Goal: Check status: Check status

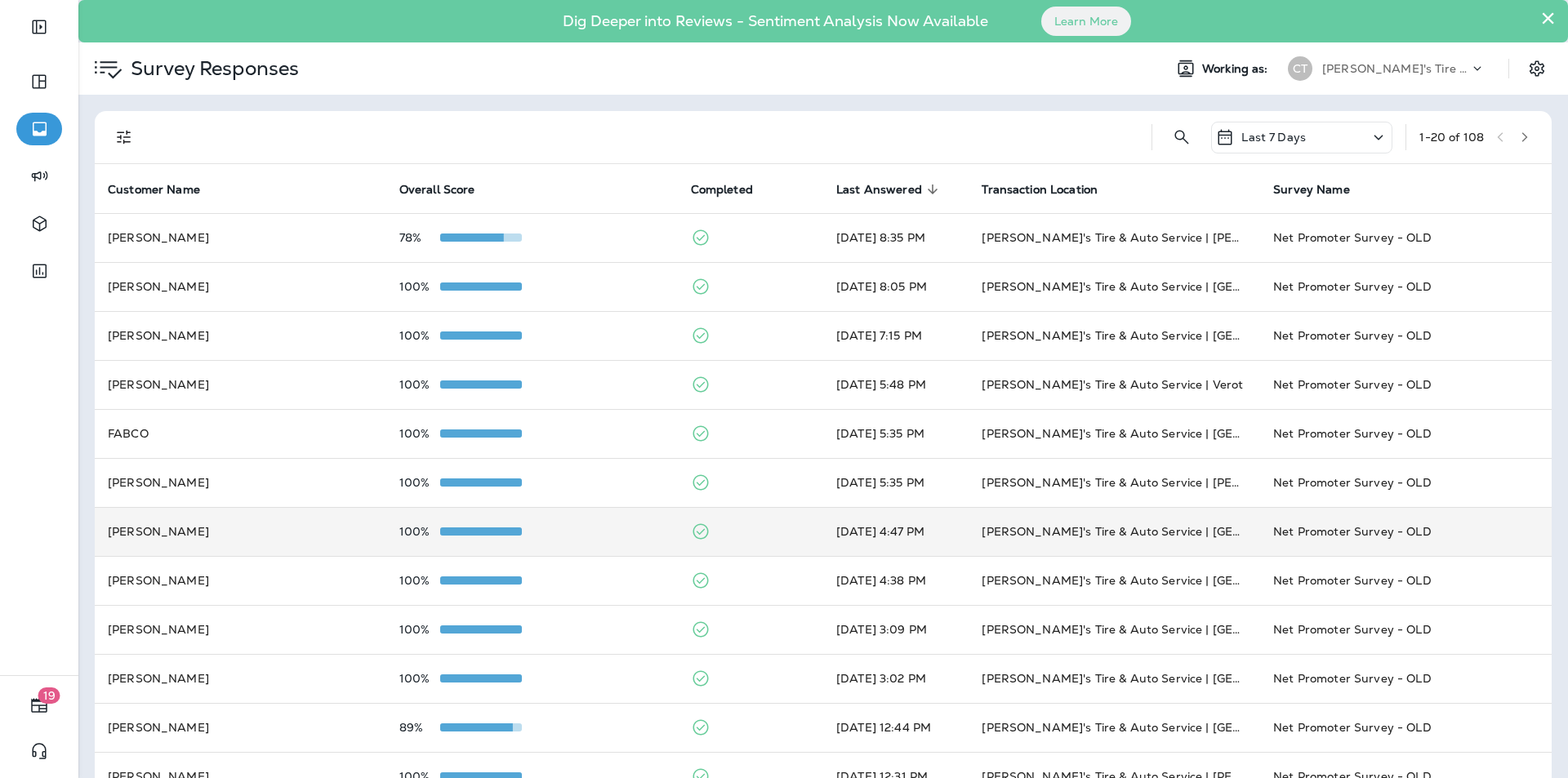
click at [578, 519] on td "100%" at bounding box center [533, 531] width 292 height 49
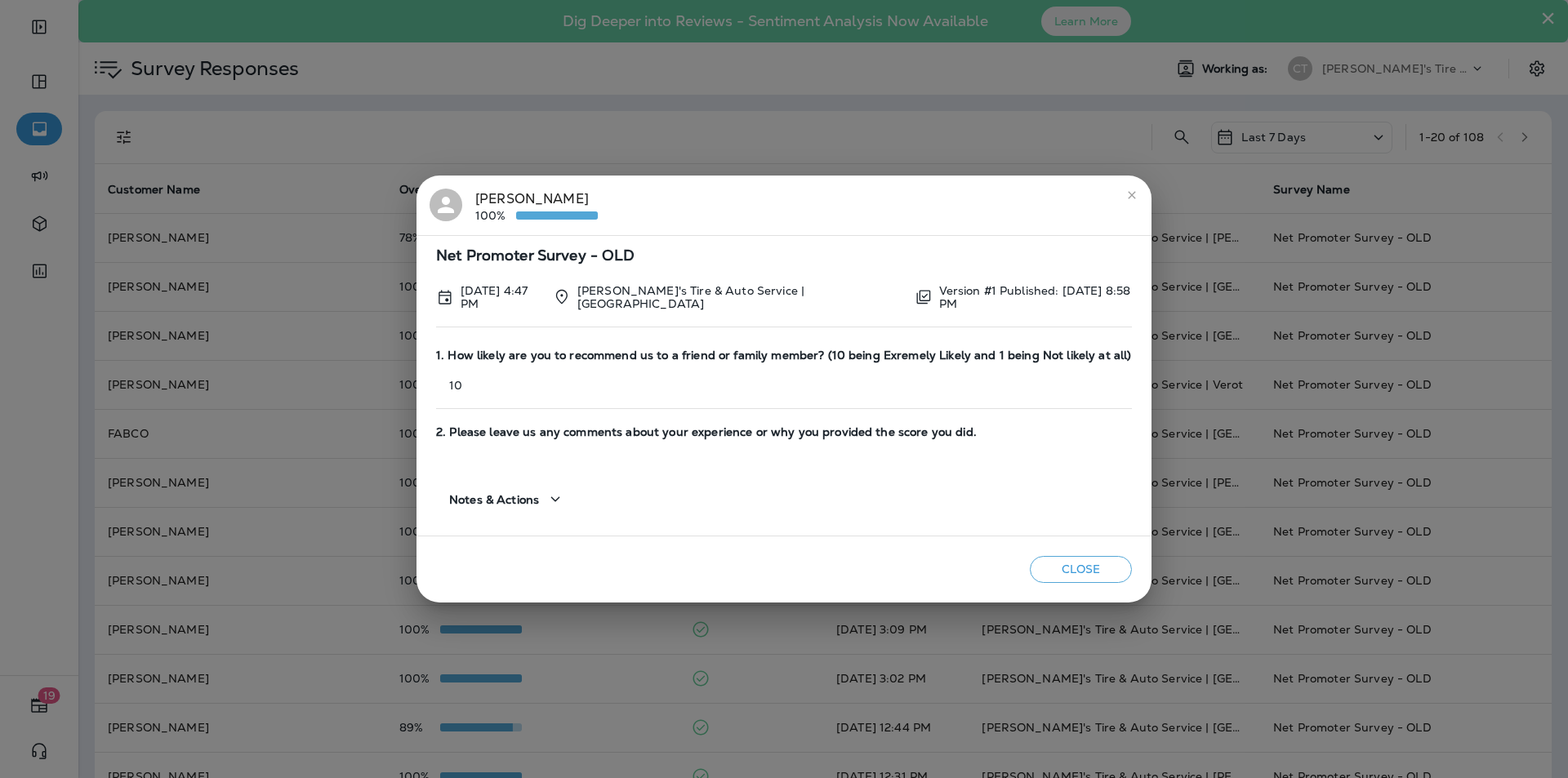
click at [1134, 194] on icon "close" at bounding box center [1132, 195] width 13 height 13
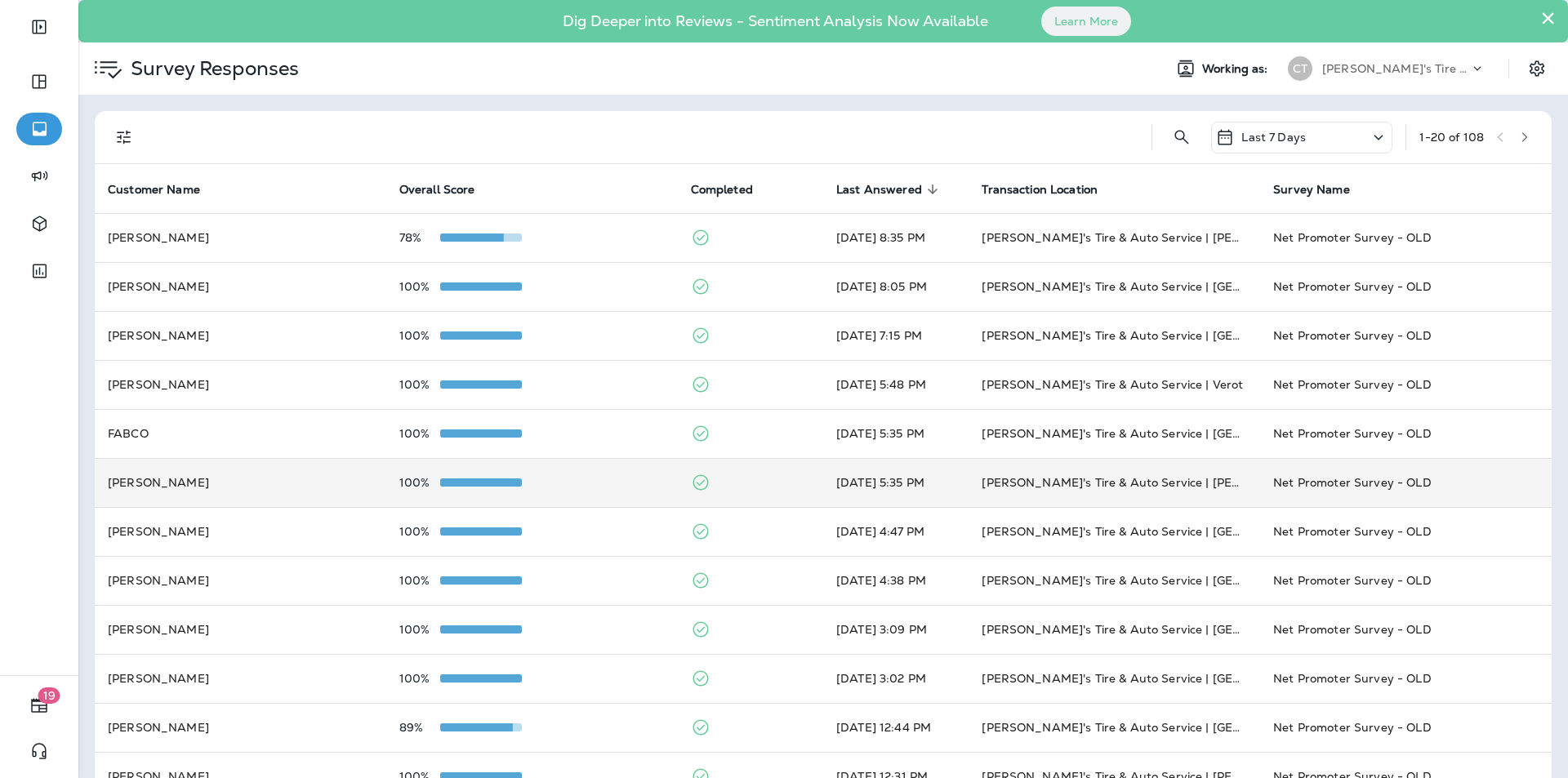
click at [584, 476] on td "100%" at bounding box center [533, 482] width 292 height 49
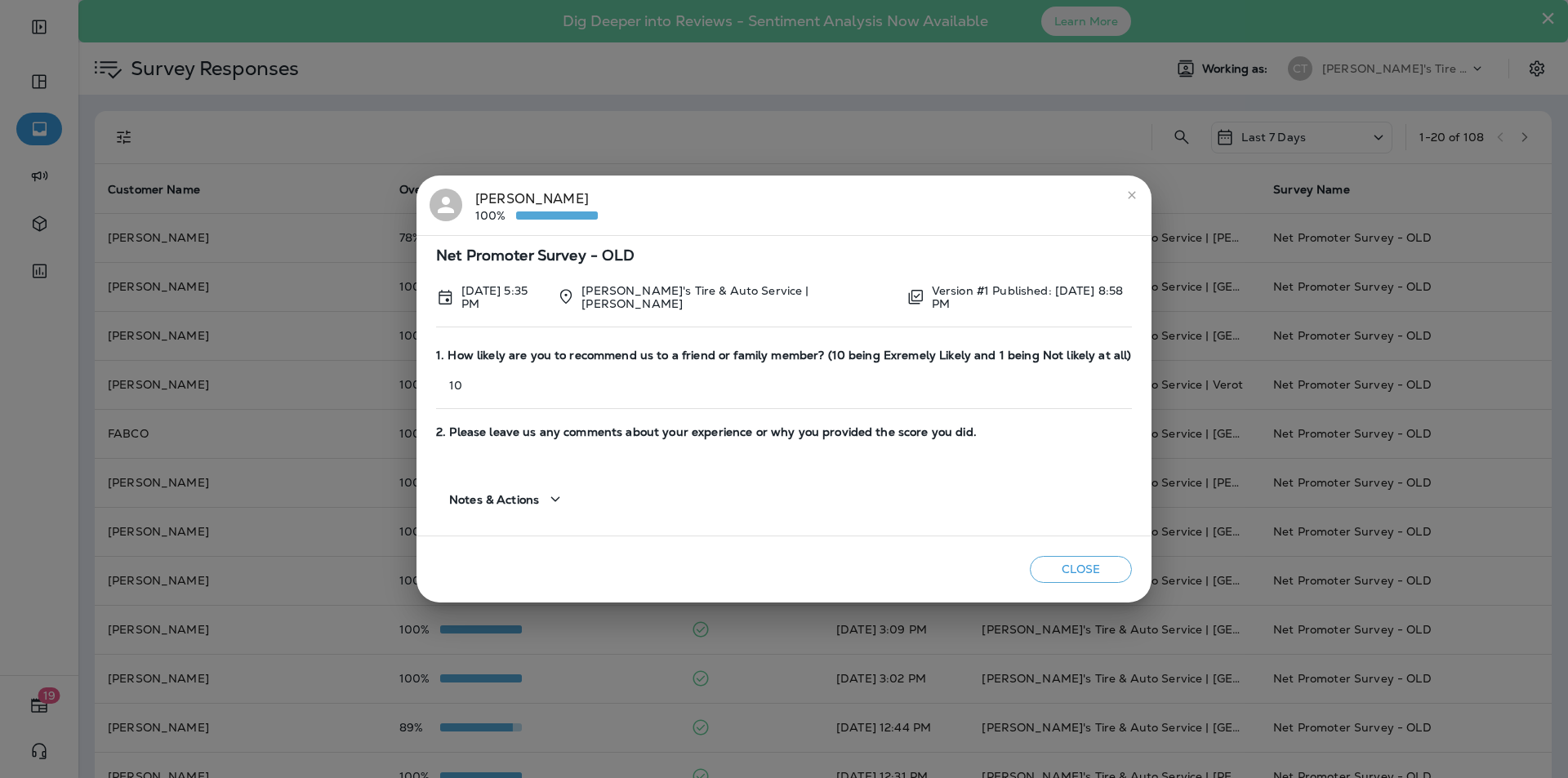
click at [1119, 195] on button "close" at bounding box center [1132, 195] width 26 height 26
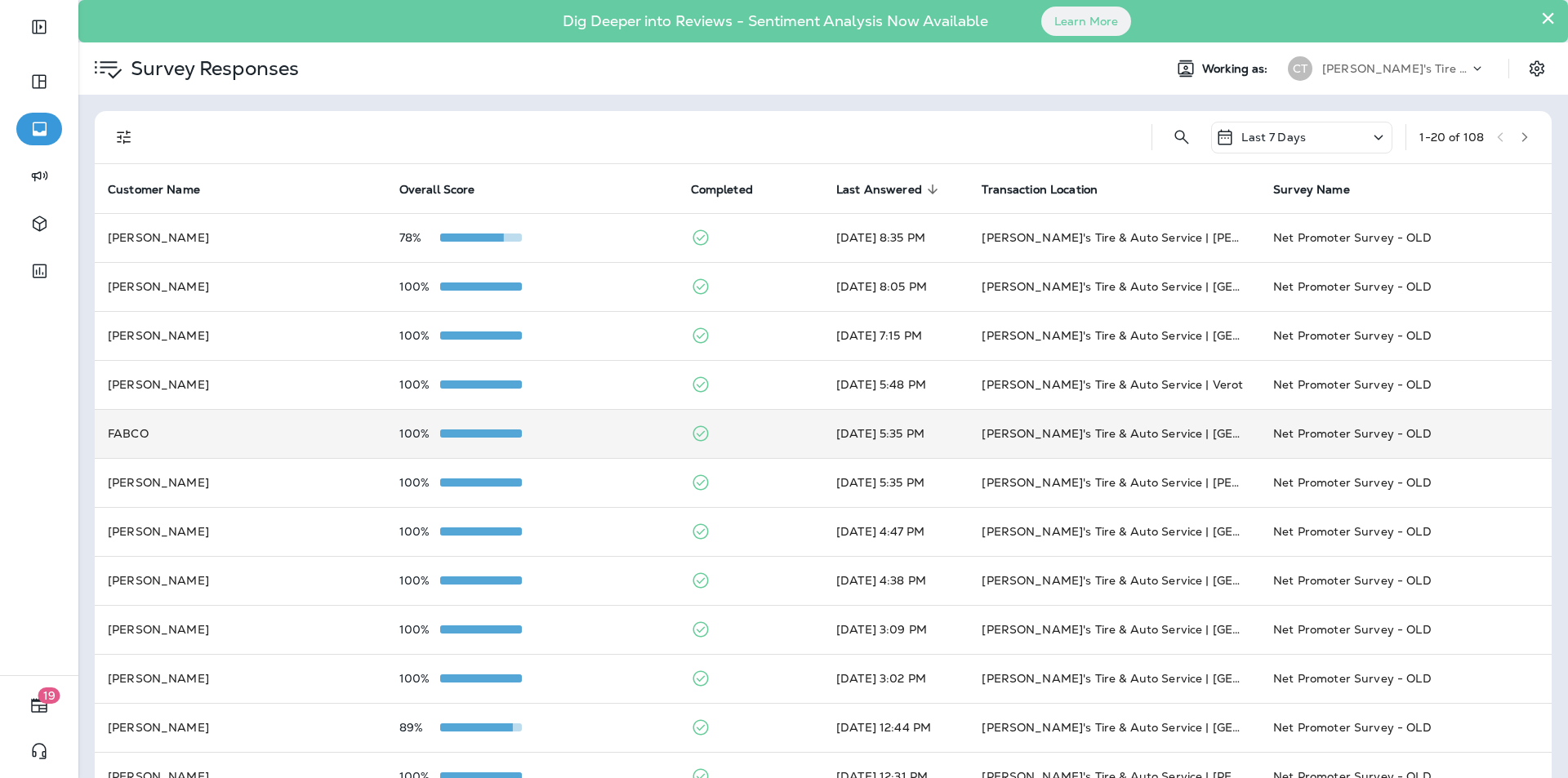
click at [601, 434] on div "100%" at bounding box center [532, 434] width 265 height 13
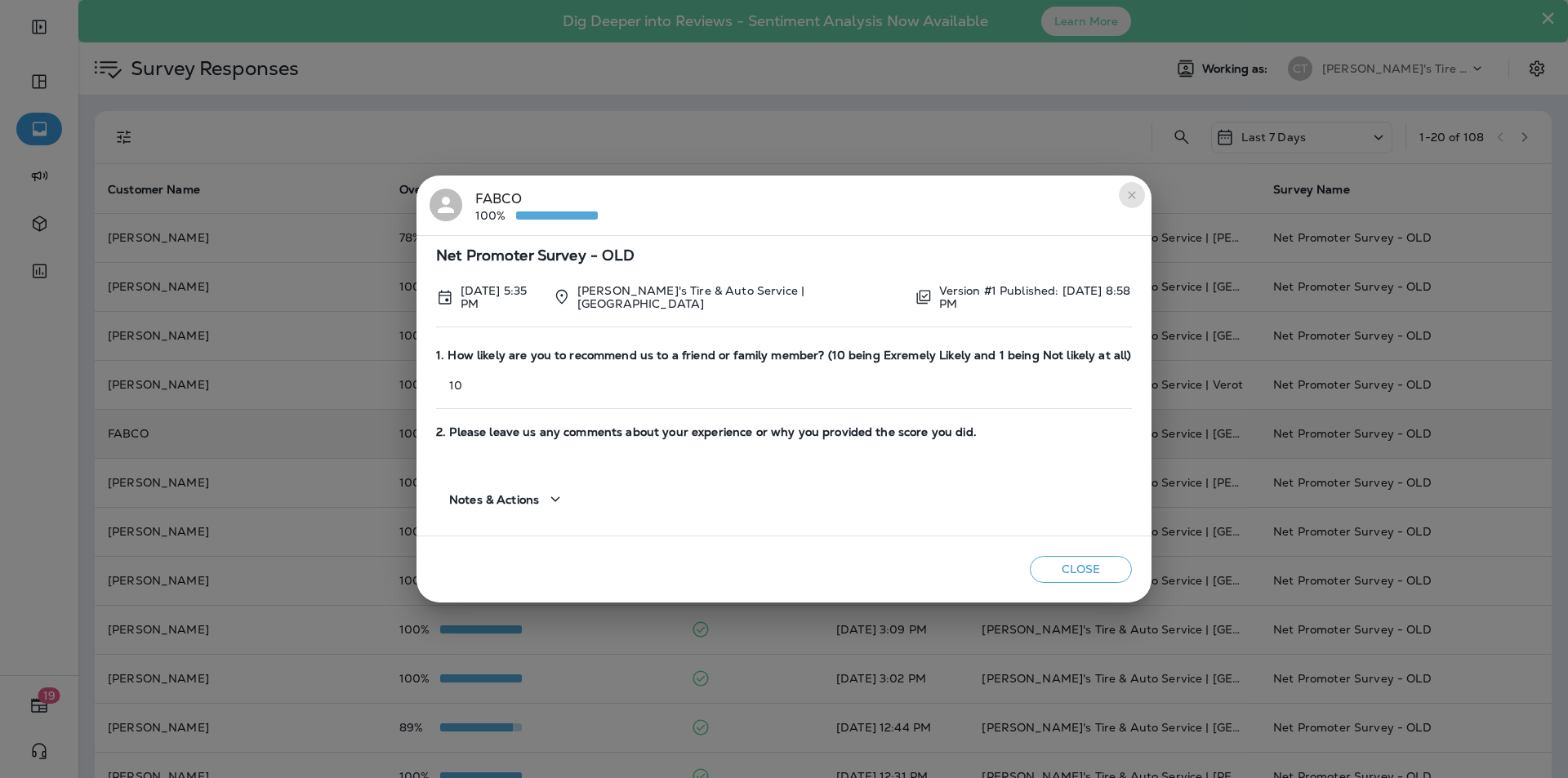
click at [1129, 196] on icon "close" at bounding box center [1131, 194] width 7 height 7
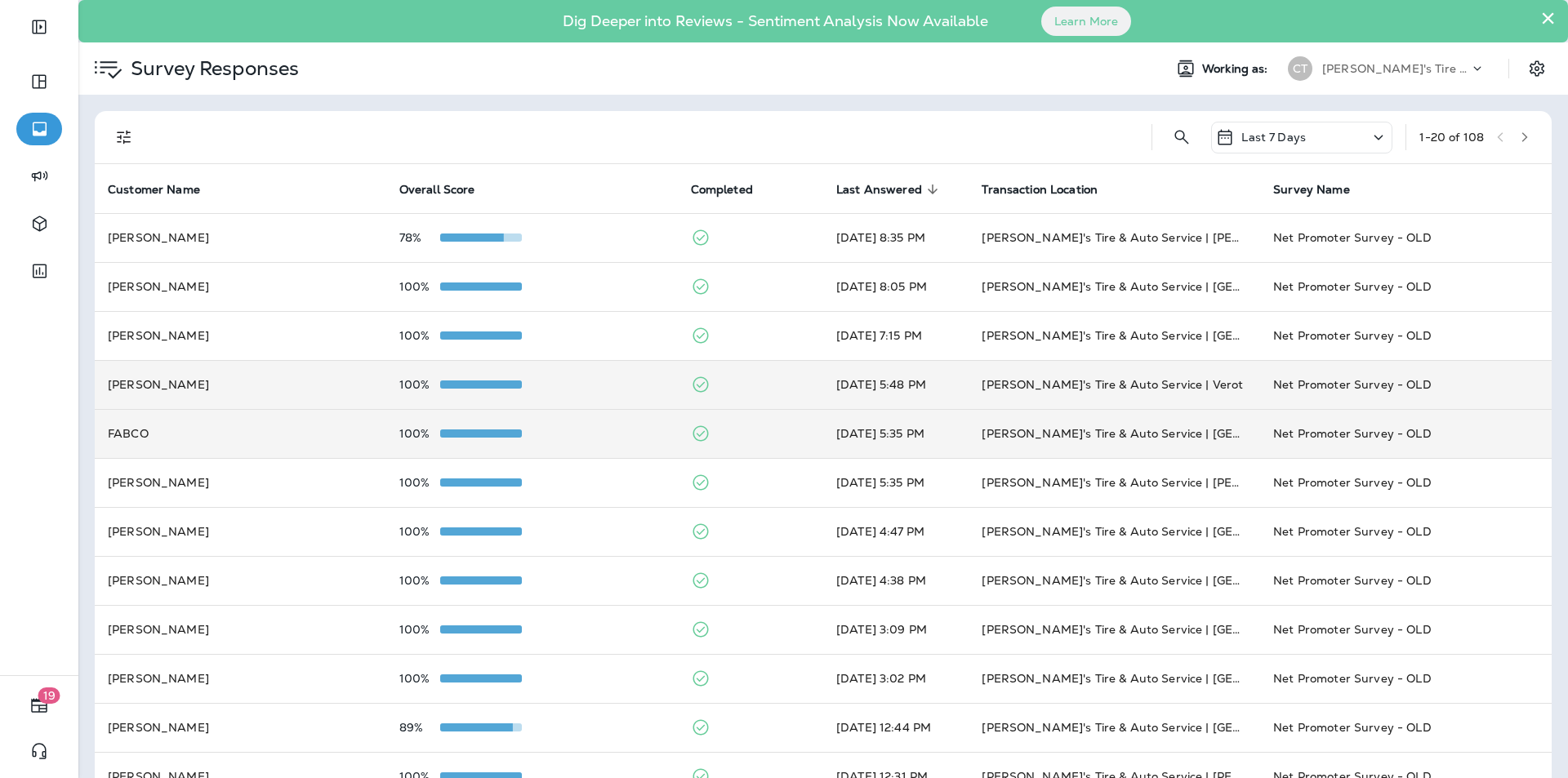
click at [594, 380] on td "100%" at bounding box center [533, 384] width 292 height 49
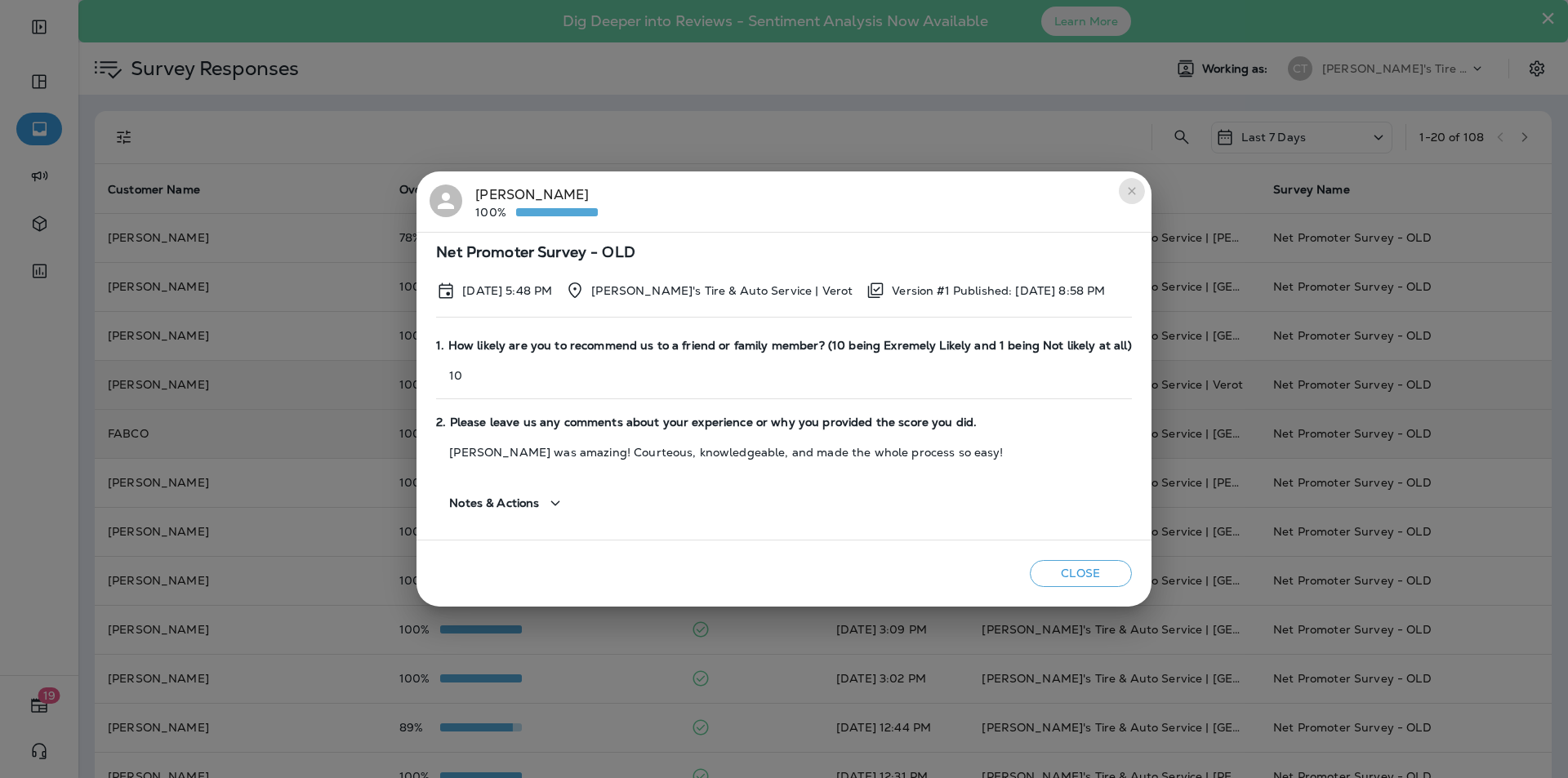
click at [1128, 192] on icon "close" at bounding box center [1131, 190] width 7 height 7
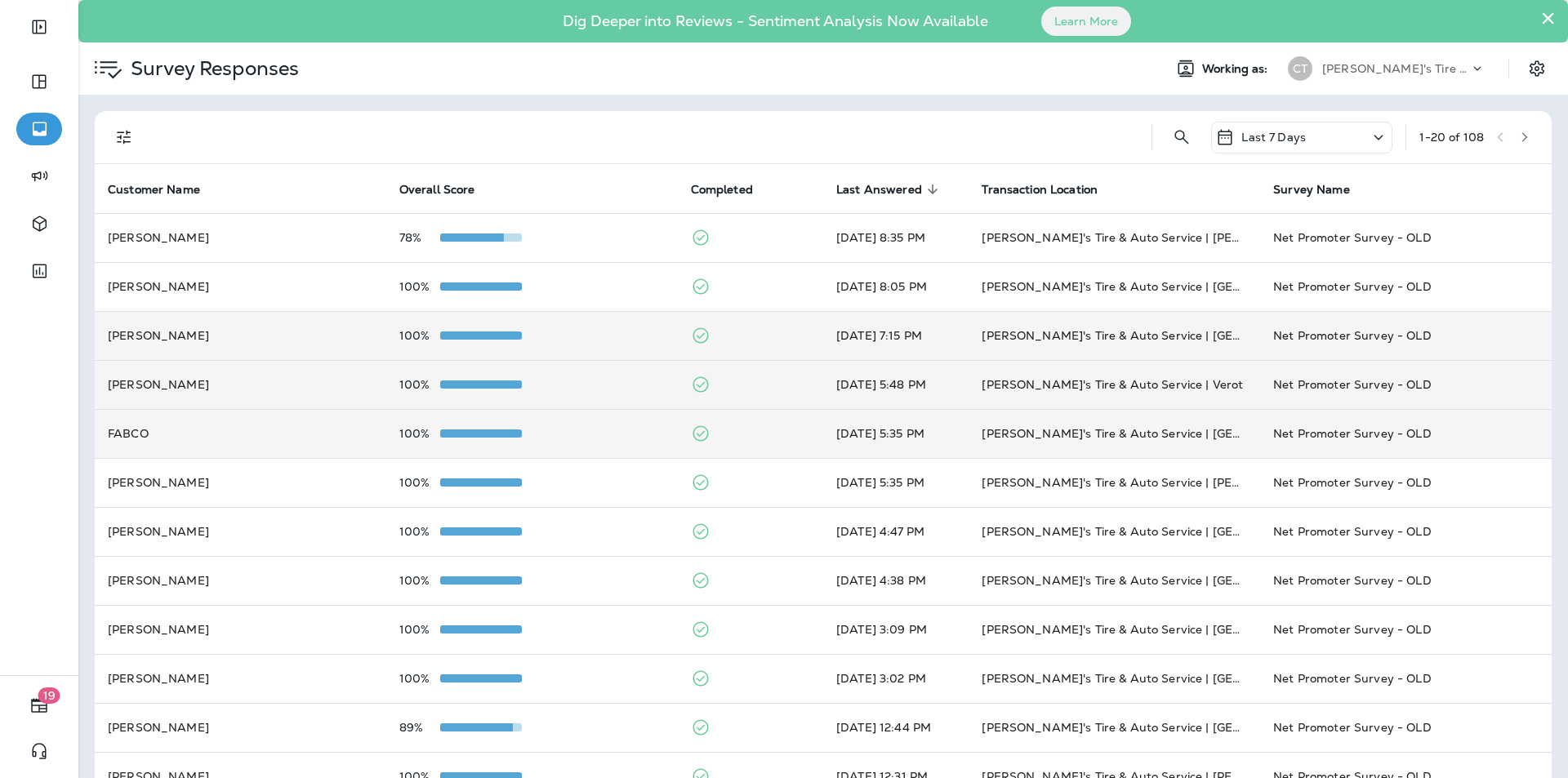
click at [611, 330] on div "100%" at bounding box center [532, 335] width 265 height 13
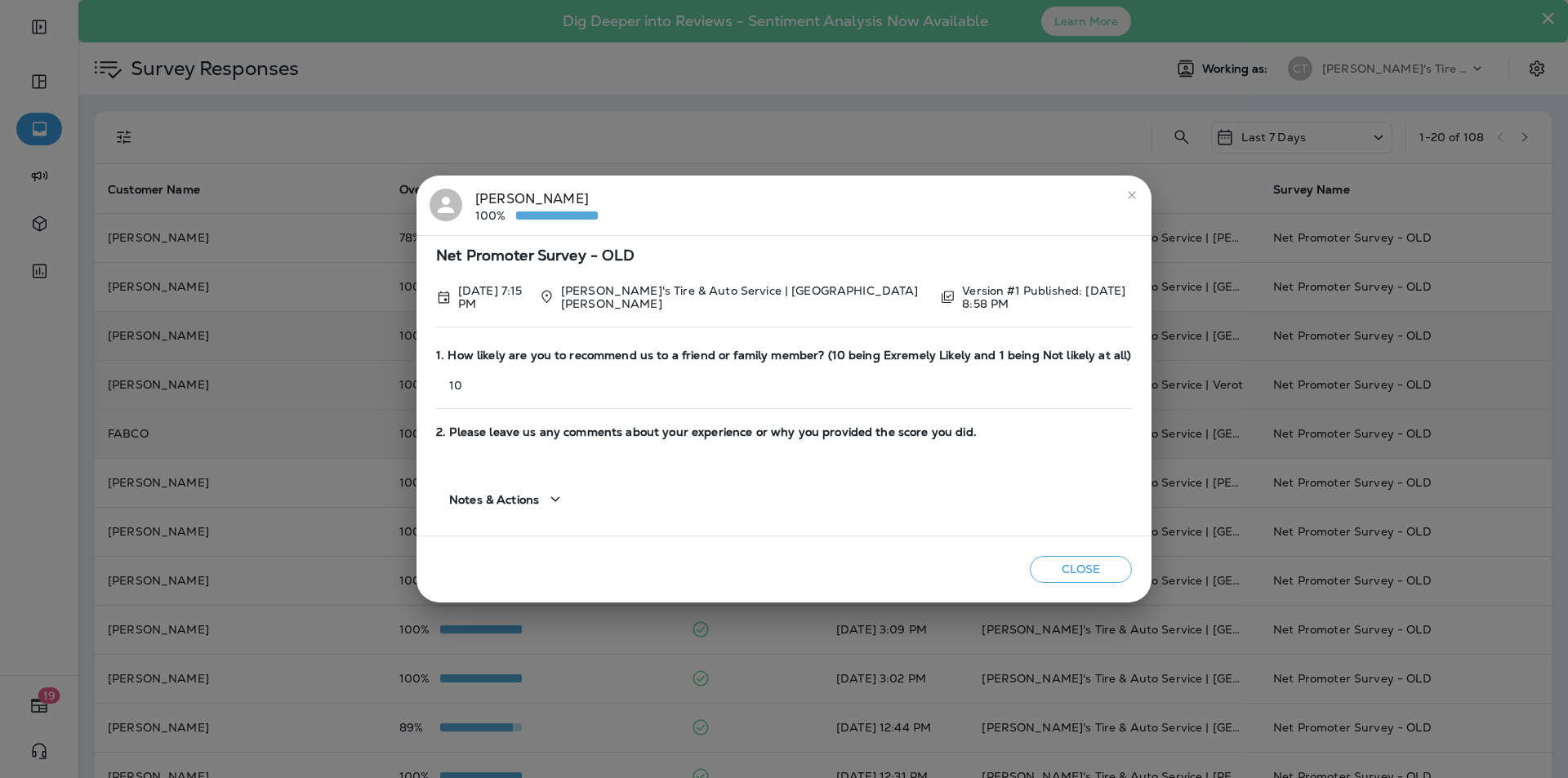
click at [1129, 194] on icon "close" at bounding box center [1132, 195] width 13 height 13
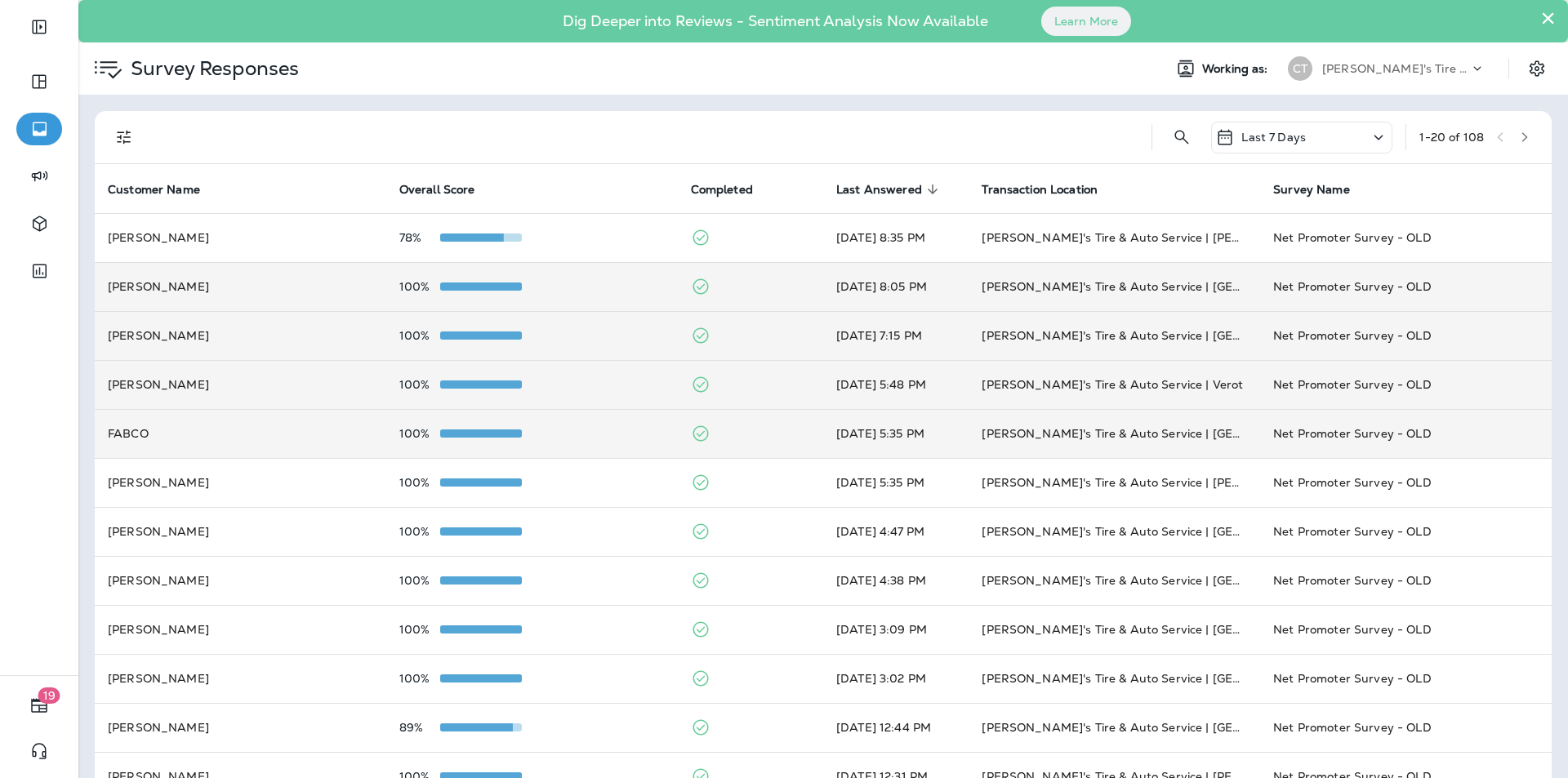
click at [614, 283] on div "100%" at bounding box center [532, 287] width 265 height 13
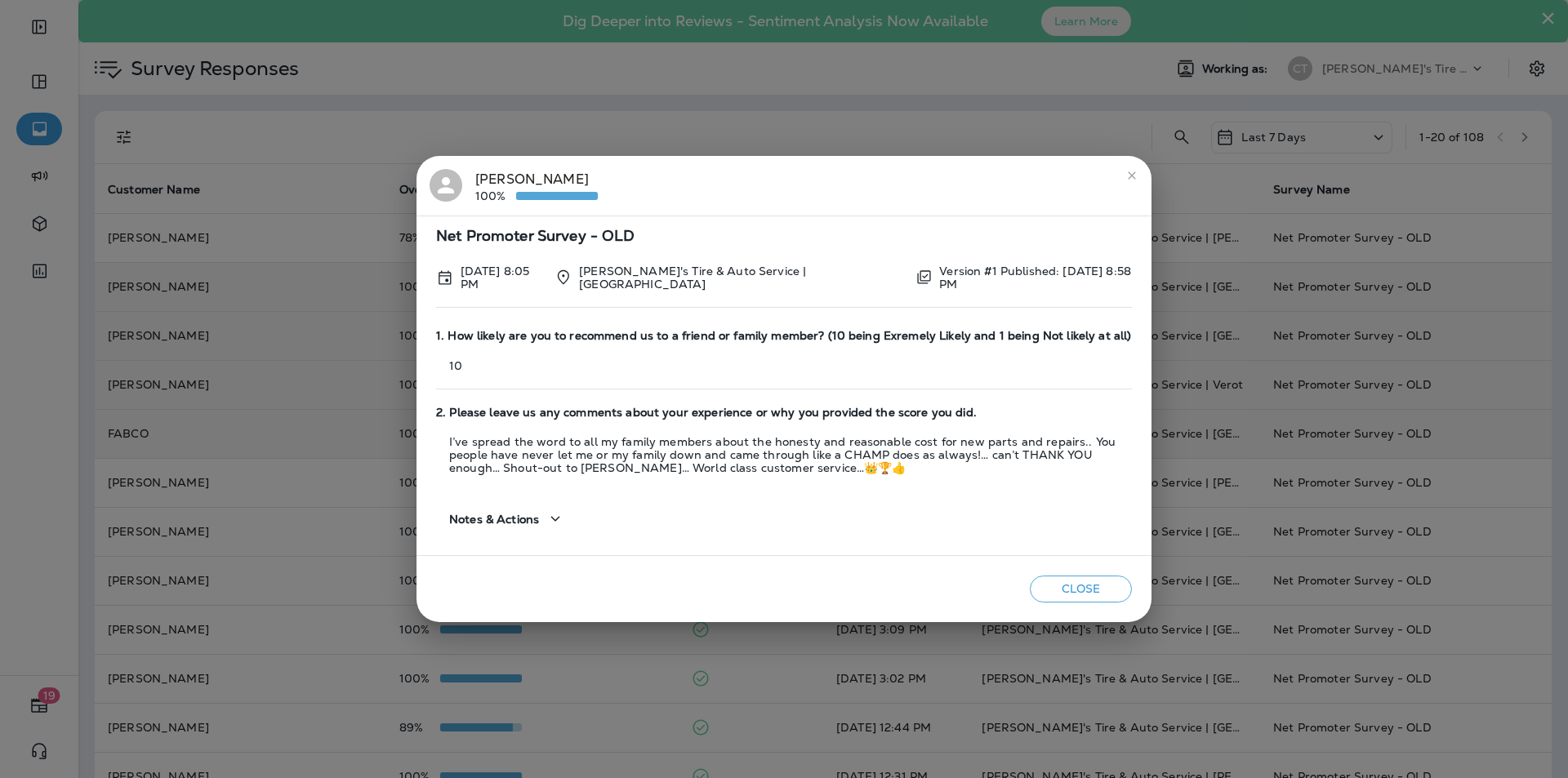
drag, startPoint x: 1129, startPoint y: 176, endPoint x: 1090, endPoint y: 176, distance: 39.0
click at [1129, 176] on icon "close" at bounding box center [1132, 176] width 13 height 13
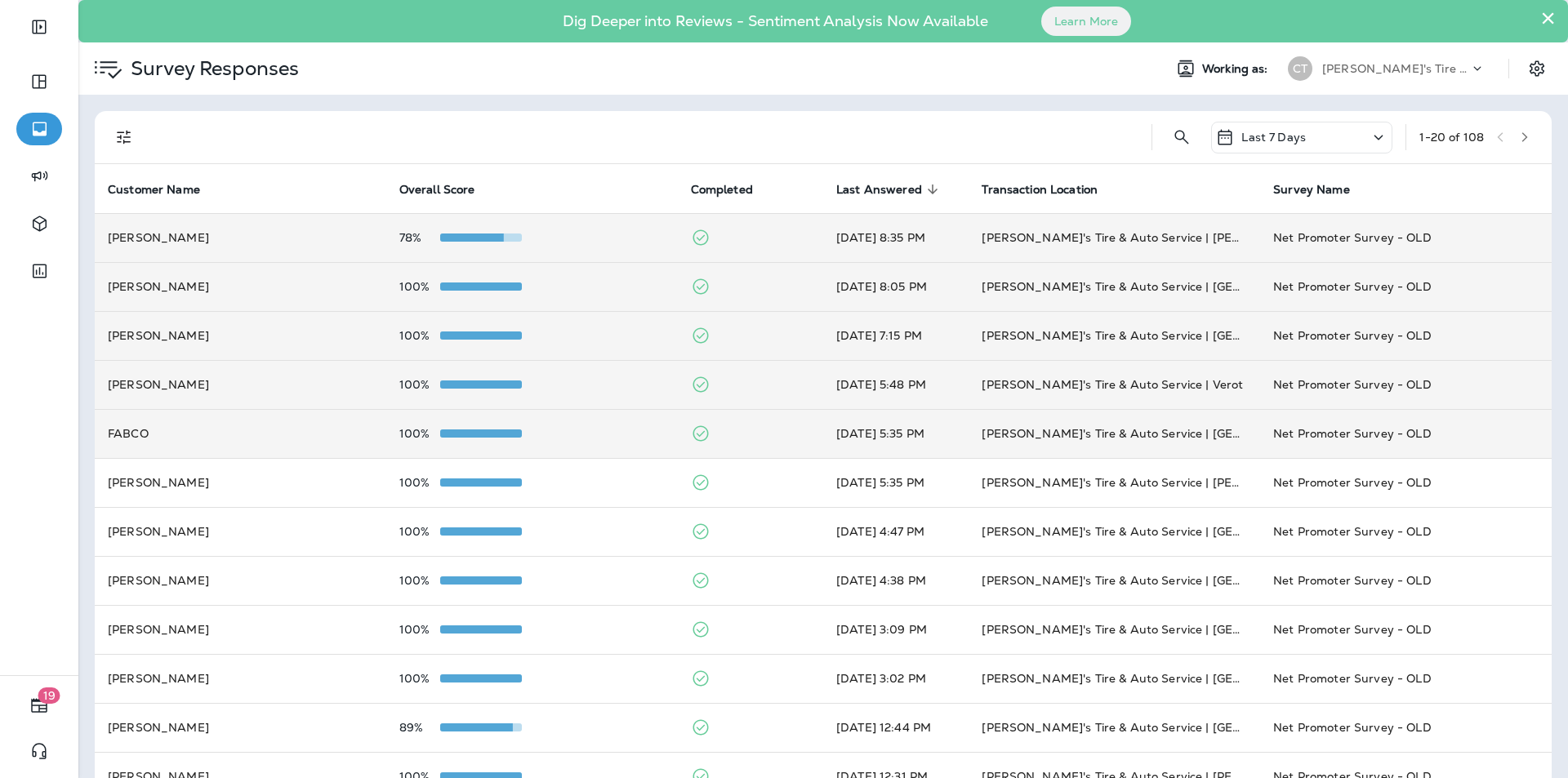
click at [603, 226] on td "78%" at bounding box center [533, 237] width 292 height 49
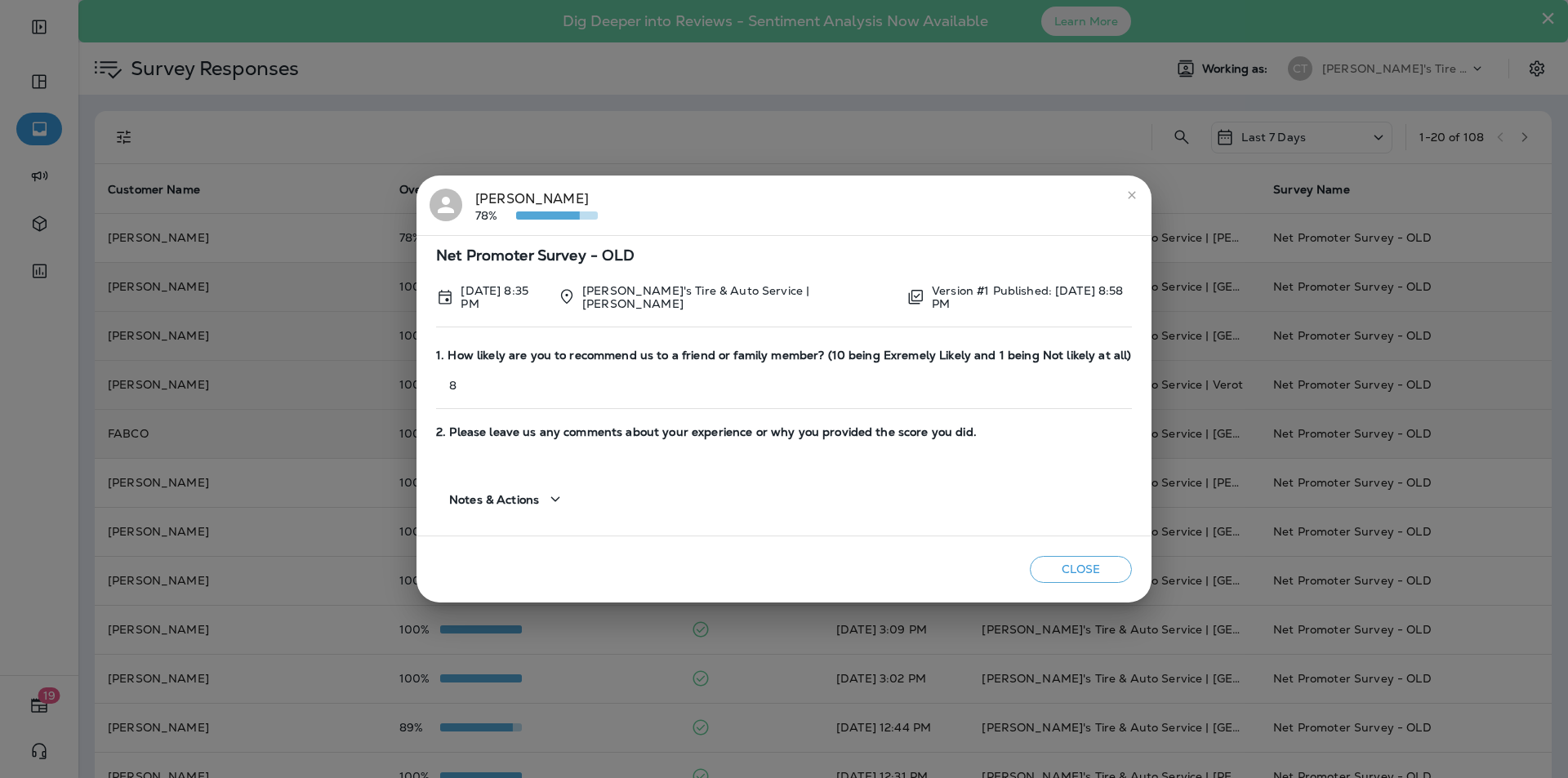
click at [1125, 194] on icon "close" at bounding box center [1132, 195] width 13 height 13
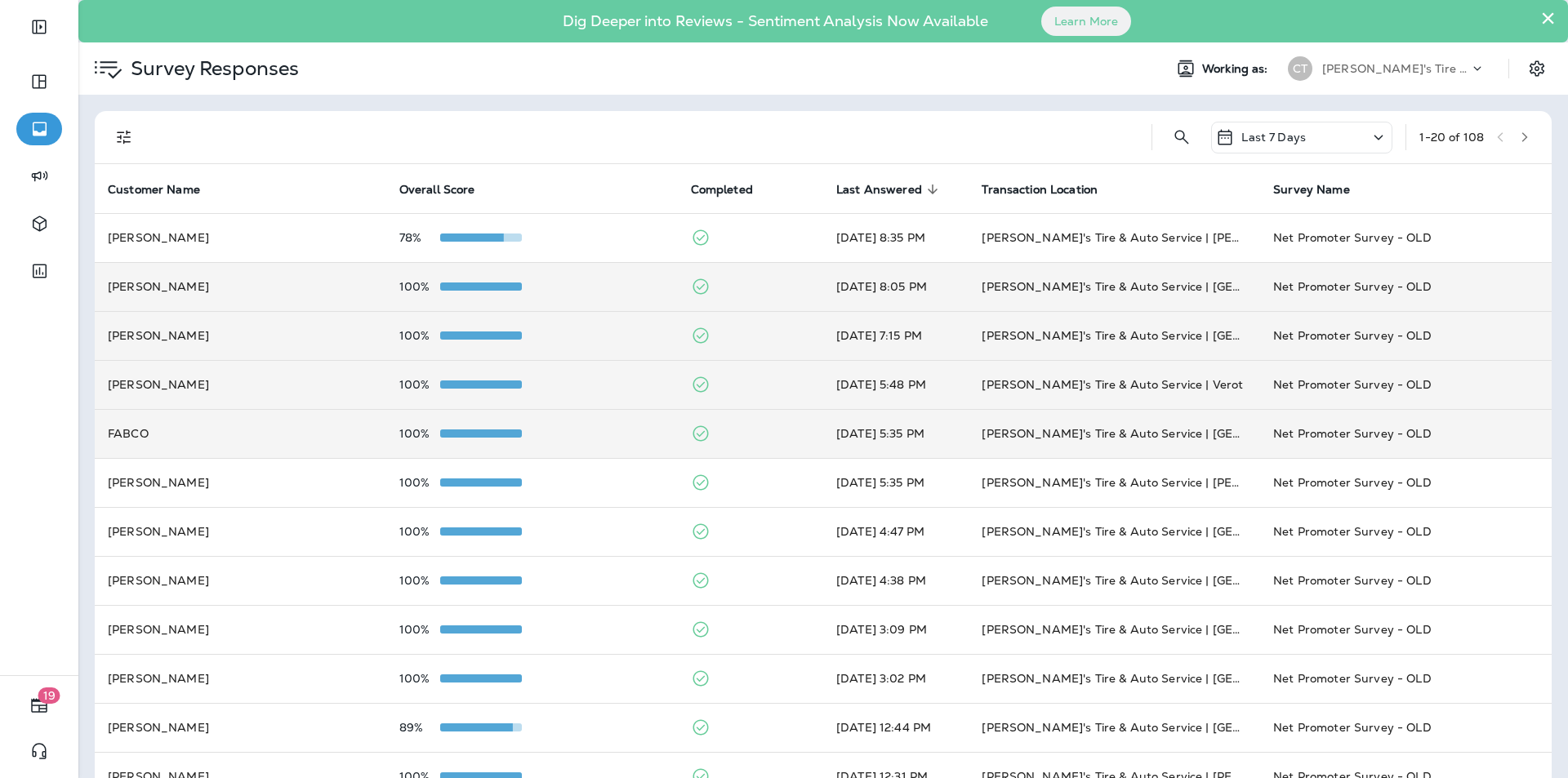
click at [587, 278] on td "100%" at bounding box center [533, 286] width 292 height 49
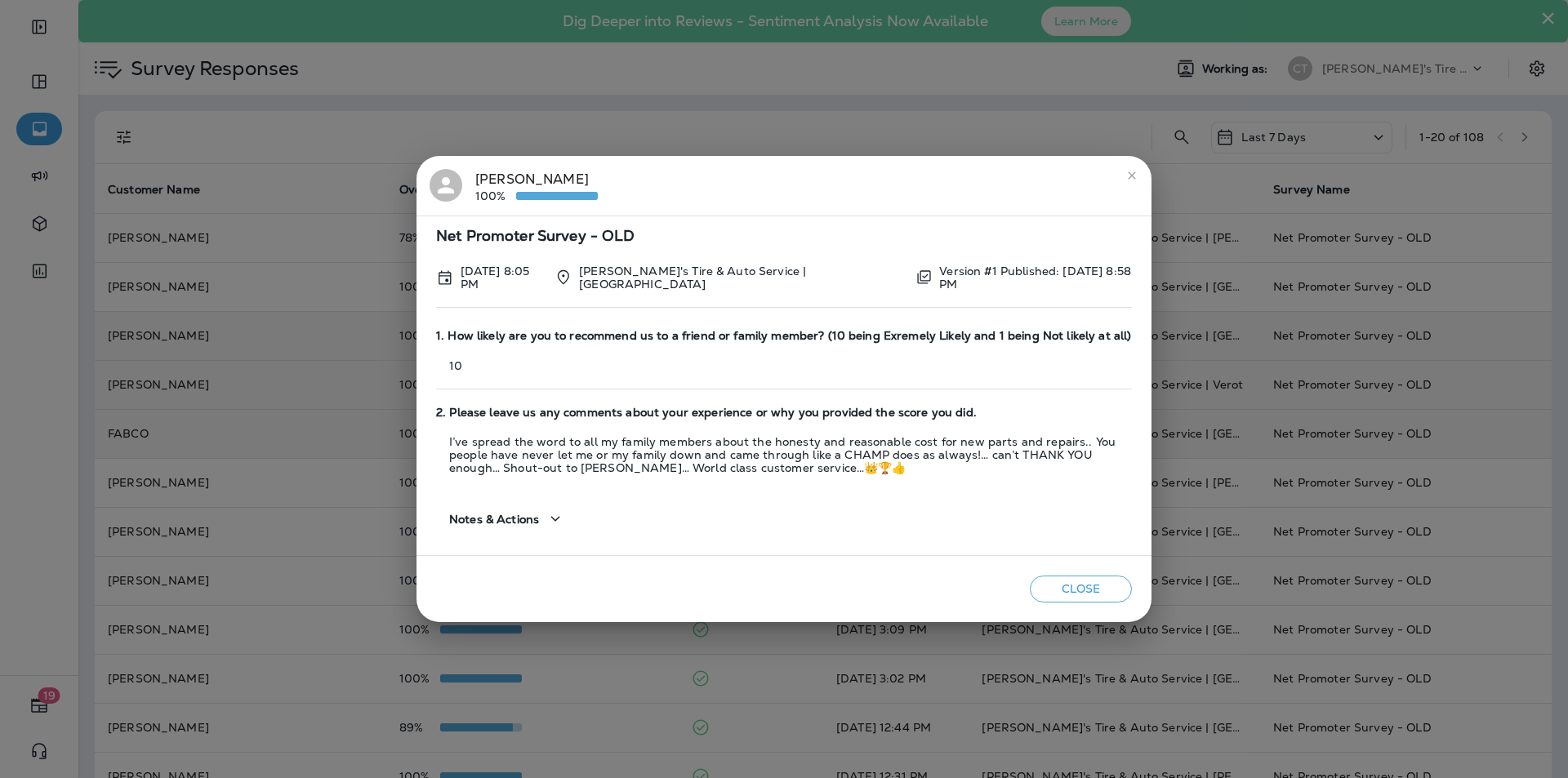
click at [1134, 173] on icon "close" at bounding box center [1131, 175] width 7 height 7
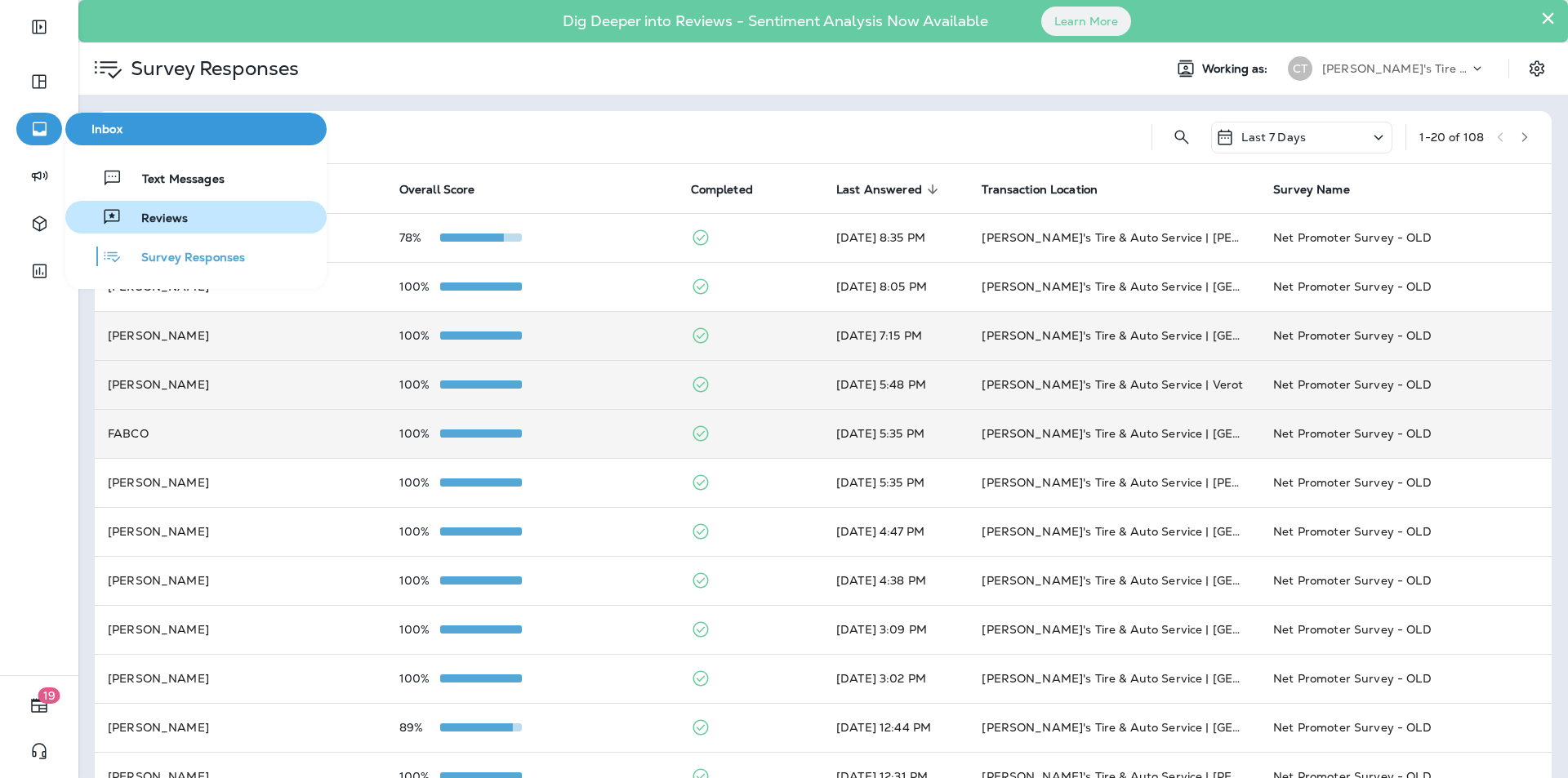
click at [167, 217] on span "Reviews" at bounding box center [155, 219] width 66 height 16
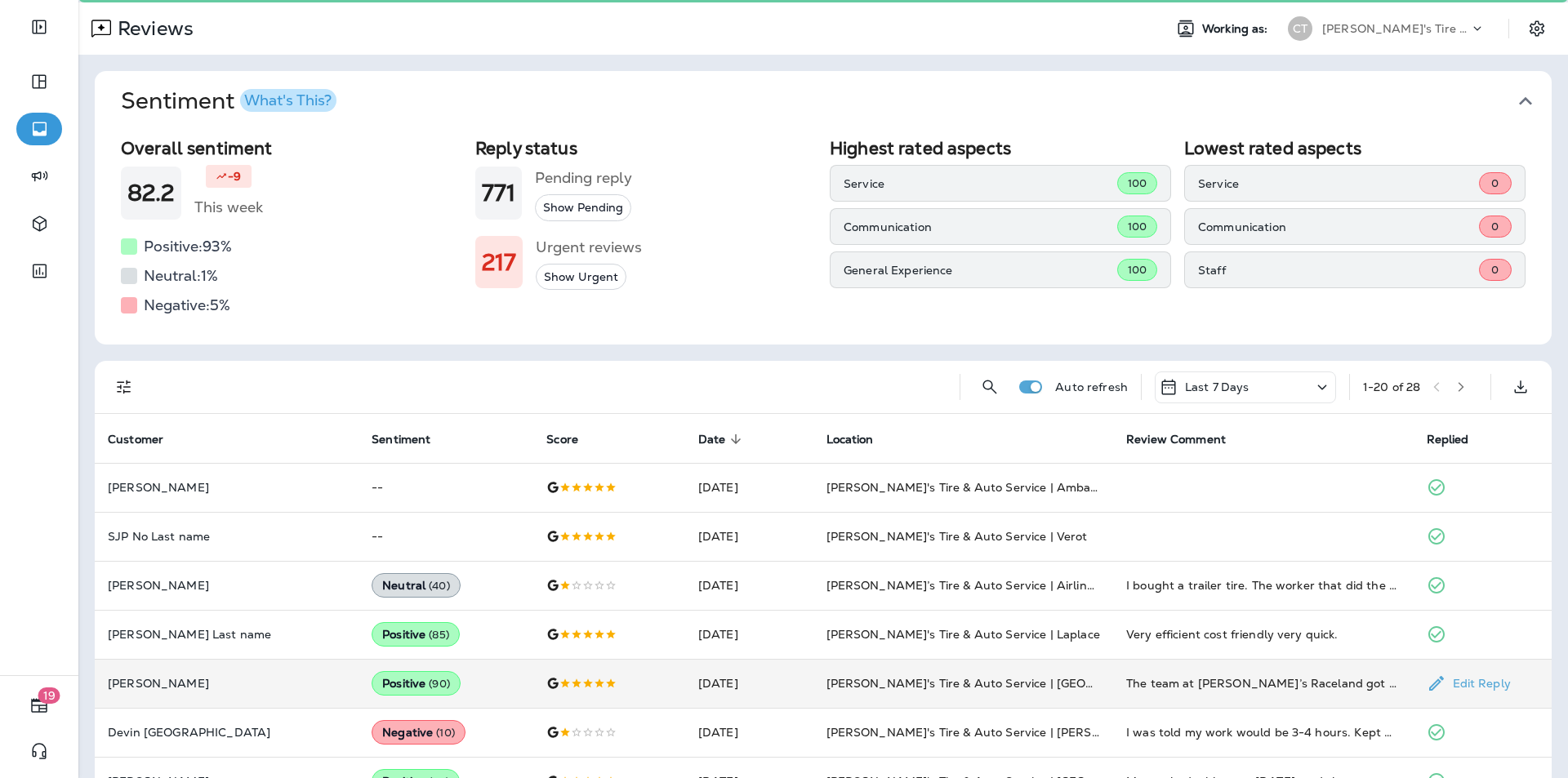
scroll to position [326, 0]
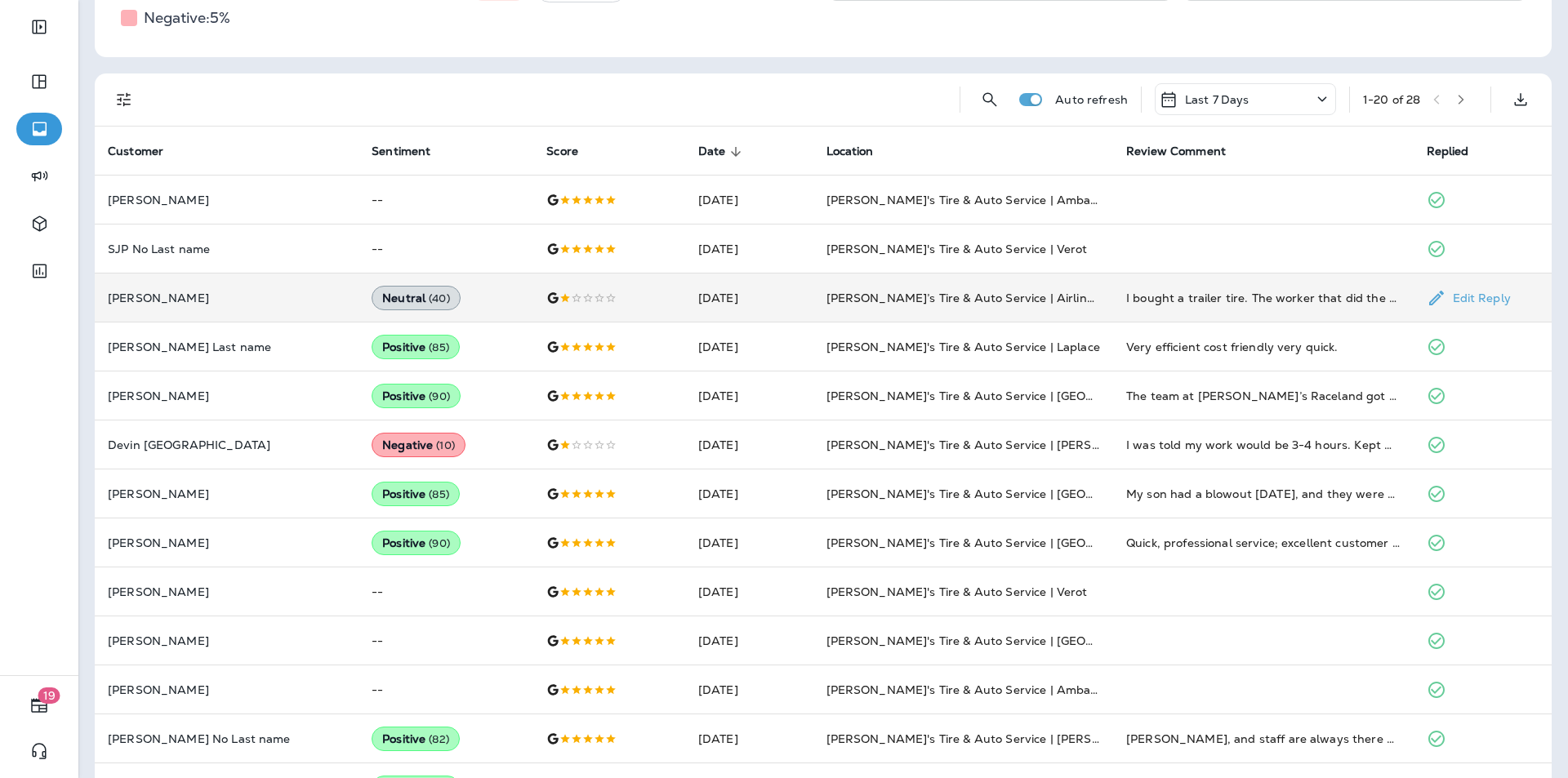
click at [1068, 294] on td "[PERSON_NAME]’s Tire & Auto Service | Airline Hwy" at bounding box center [964, 298] width 301 height 49
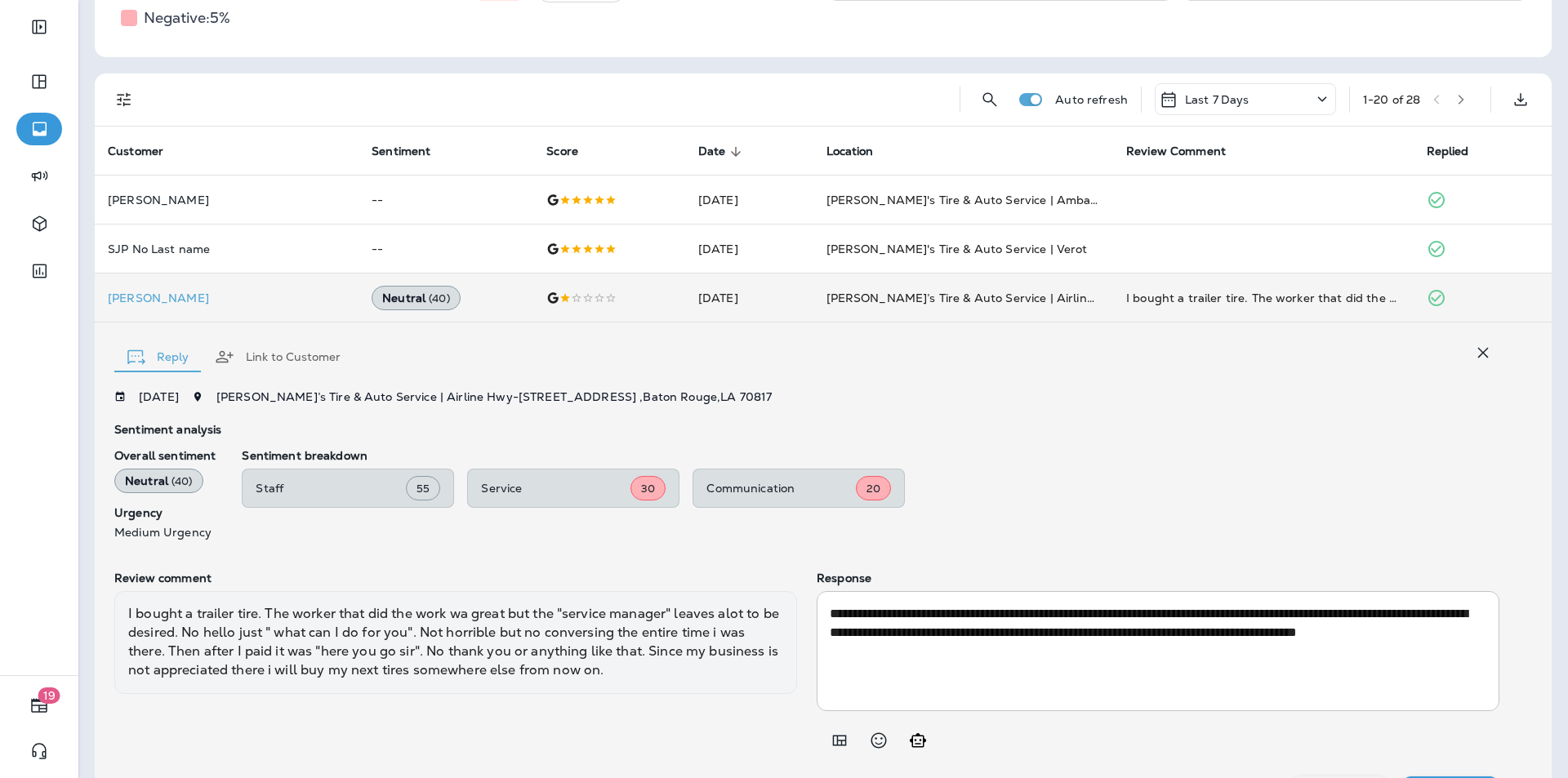
scroll to position [368, 0]
